Goal: Find specific page/section: Find specific page/section

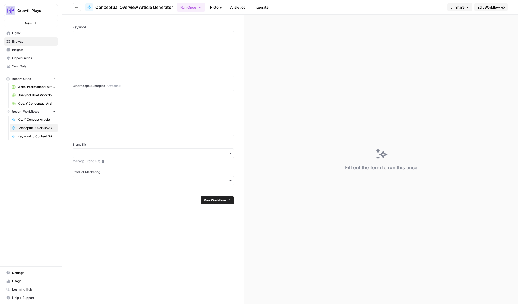
click at [488, 9] on span "Edit Workflow" at bounding box center [489, 7] width 22 height 5
click at [35, 103] on span "X vs. Y Conceptual Articles" at bounding box center [37, 103] width 38 height 5
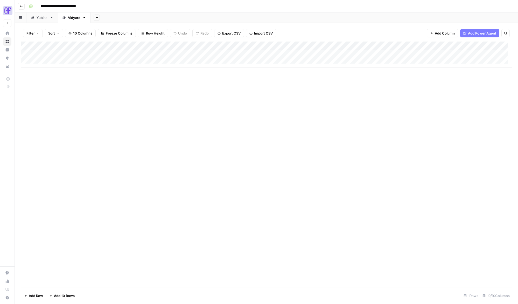
click at [168, 45] on div "Add Column" at bounding box center [266, 54] width 491 height 26
click at [165, 94] on span "Edit Workflow" at bounding box center [165, 96] width 45 height 5
click at [23, 6] on span "Go back" at bounding box center [23, 6] width 0 height 0
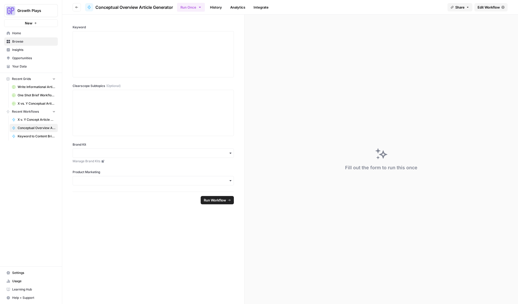
click at [15, 42] on span "Browse" at bounding box center [33, 41] width 43 height 5
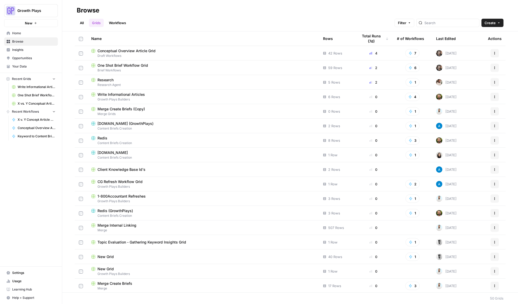
click at [116, 22] on link "Workflows" at bounding box center [117, 23] width 23 height 8
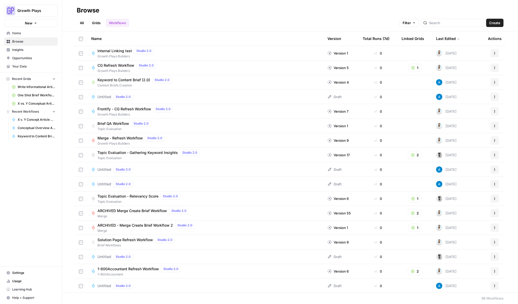
click at [376, 40] on div "Total Runs (7d)" at bounding box center [376, 38] width 27 height 14
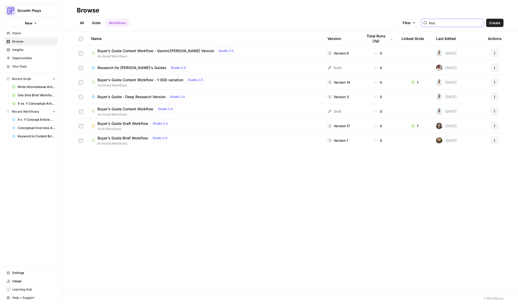
click at [450, 24] on input "buy" at bounding box center [455, 22] width 53 height 5
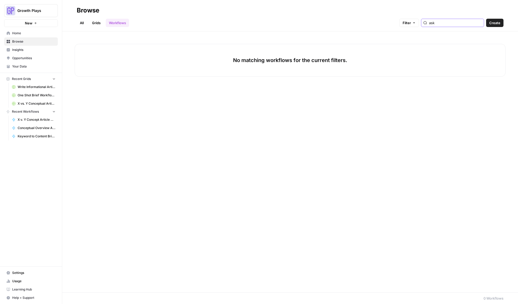
type input "ask"
click at [92, 22] on link "Grids" at bounding box center [96, 23] width 15 height 8
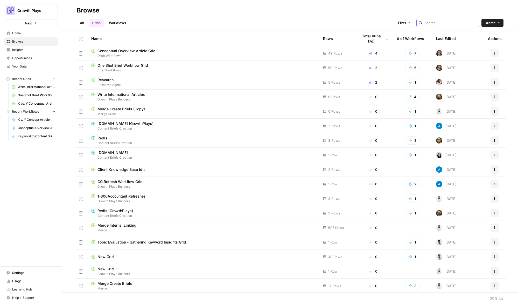
click at [440, 21] on input "search" at bounding box center [450, 22] width 53 height 5
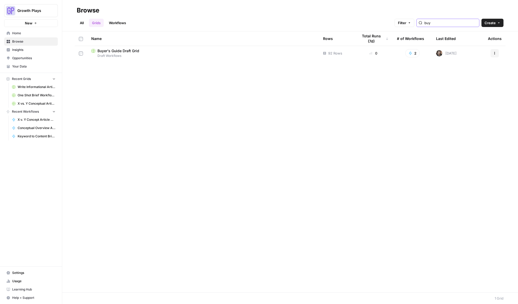
type input "buy"
click at [113, 51] on span "Buyer's Guide Draft Grid" at bounding box center [118, 50] width 42 height 5
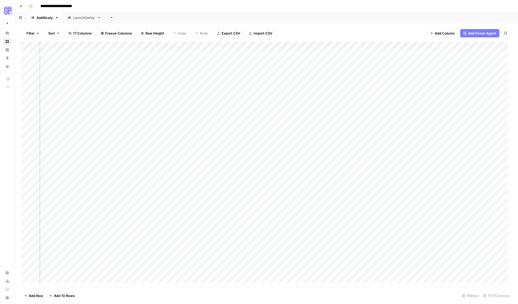
drag, startPoint x: 259, startPoint y: 112, endPoint x: 527, endPoint y: 117, distance: 267.7
click at [518, 117] on html "**********" at bounding box center [259, 152] width 518 height 304
click at [423, 47] on div "Add Column" at bounding box center [266, 163] width 491 height 245
click at [389, 95] on span "Edit Workflow" at bounding box center [394, 96] width 45 height 5
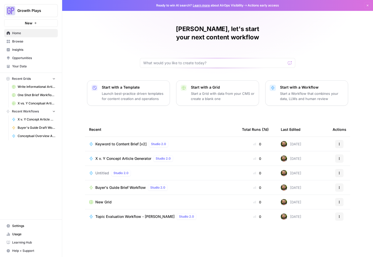
click at [21, 59] on span "Opportunities" at bounding box center [33, 58] width 43 height 5
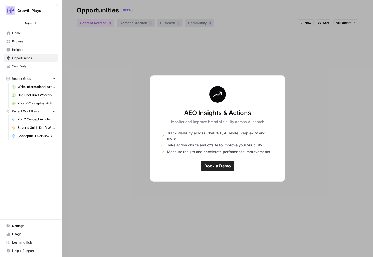
click at [20, 50] on span "Insights" at bounding box center [33, 49] width 43 height 5
